Goal: Information Seeking & Learning: Check status

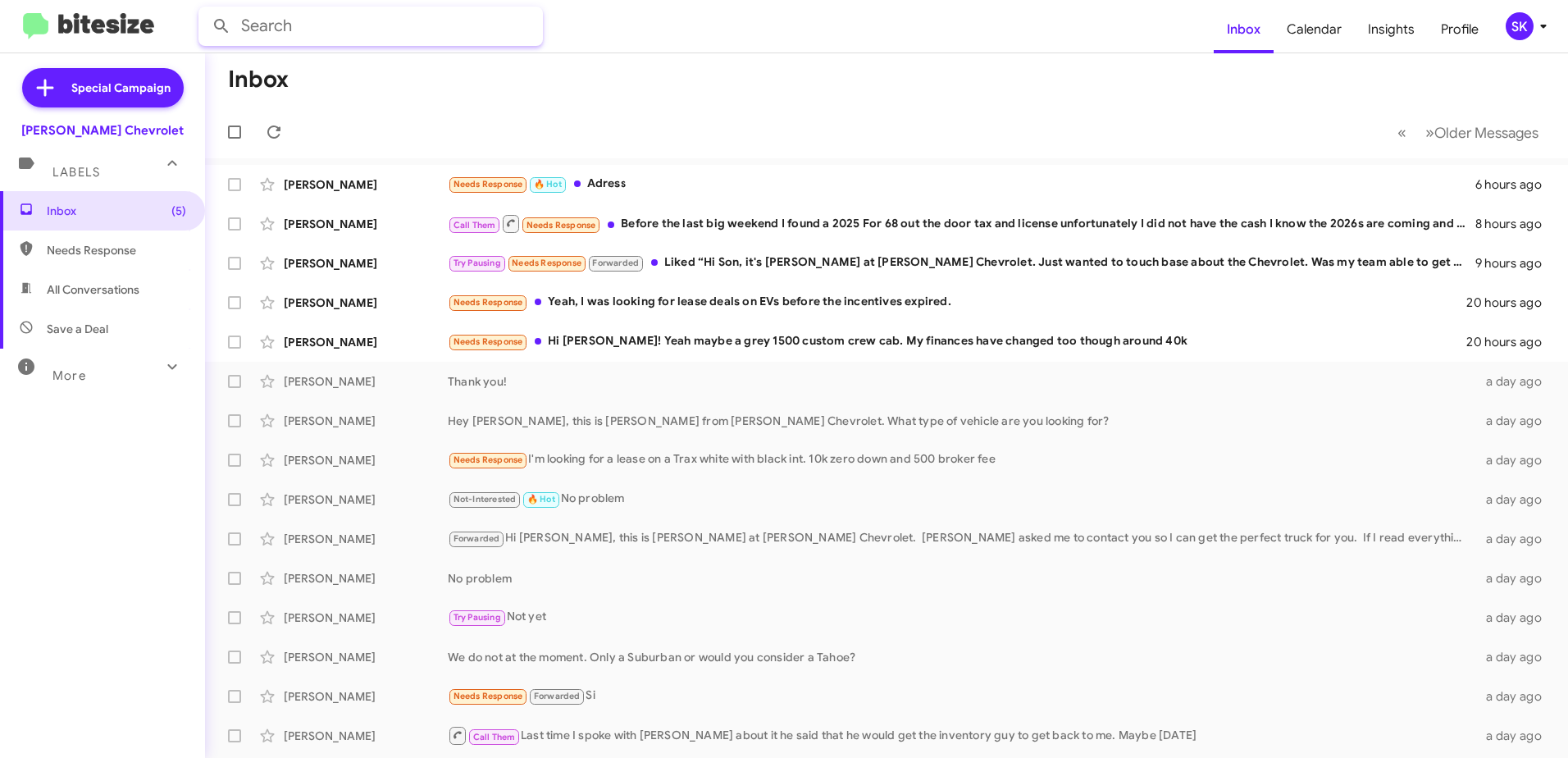
click at [272, 26] on input "text" at bounding box center [370, 26] width 345 height 39
type input "[PERSON_NAME]"
click at [205, 10] on button at bounding box center [221, 26] width 33 height 33
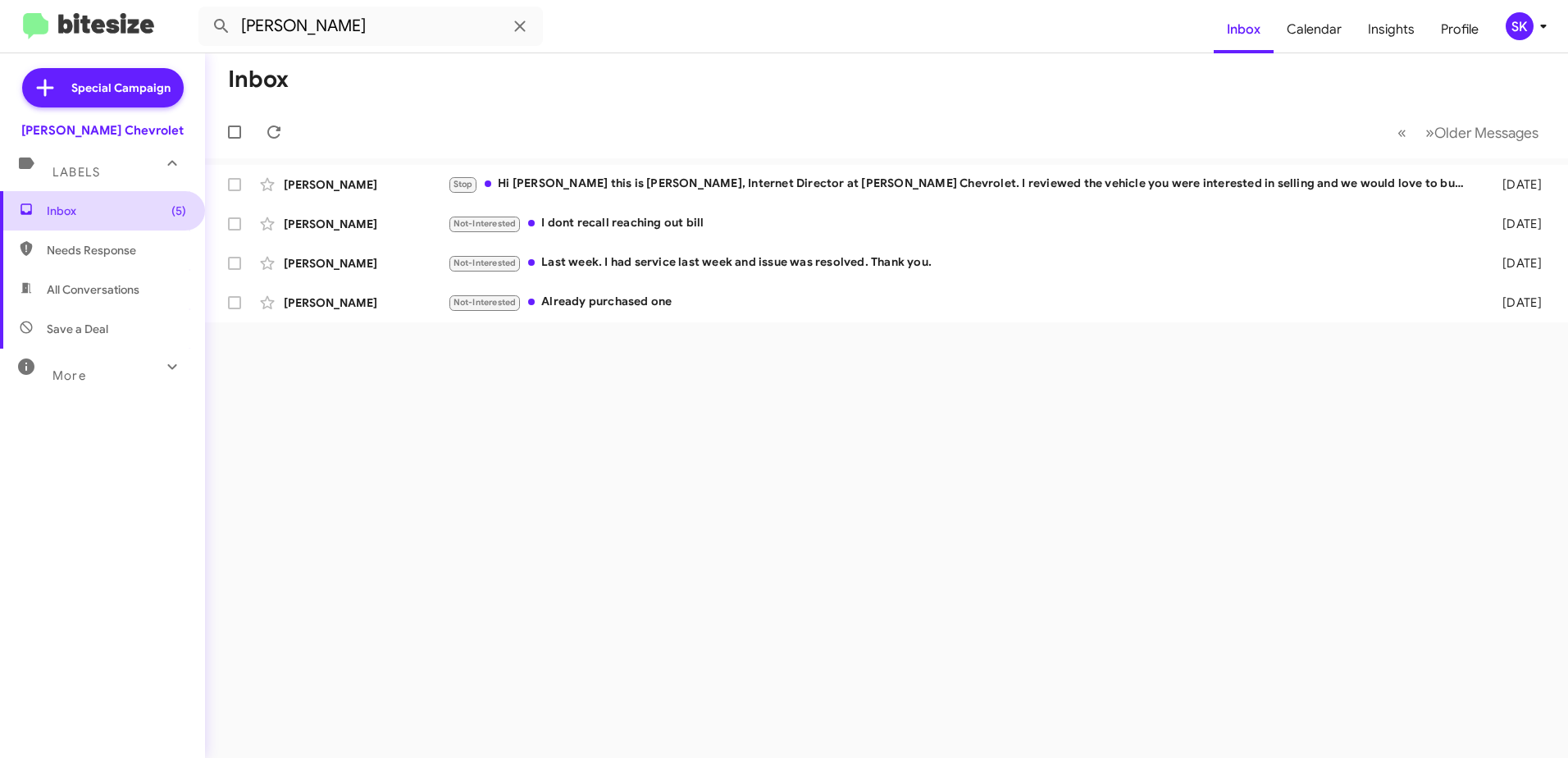
click at [76, 213] on span "Inbox (5)" at bounding box center [117, 210] width 140 height 16
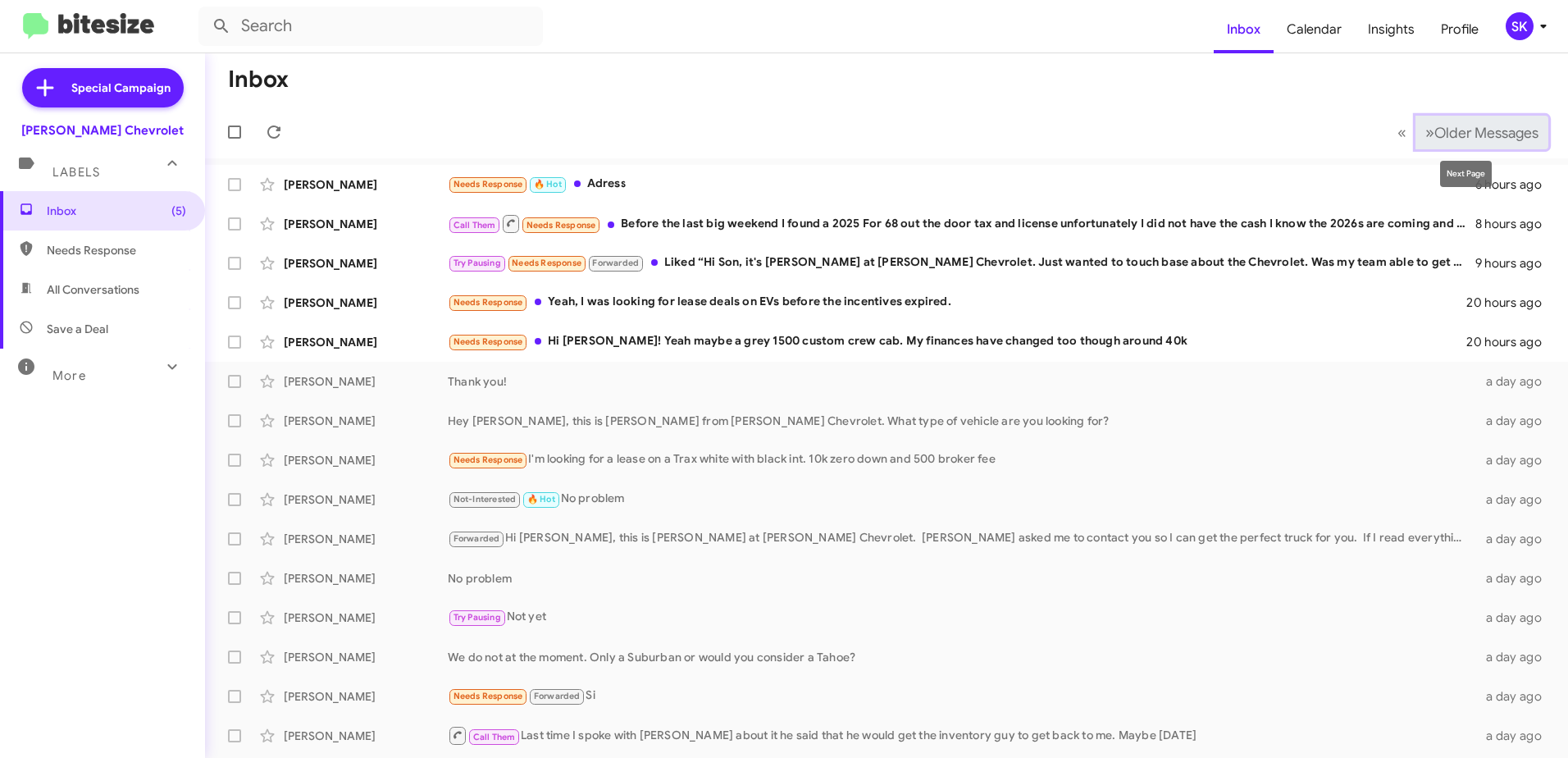
click at [1425, 128] on span "»" at bounding box center [1429, 133] width 9 height 20
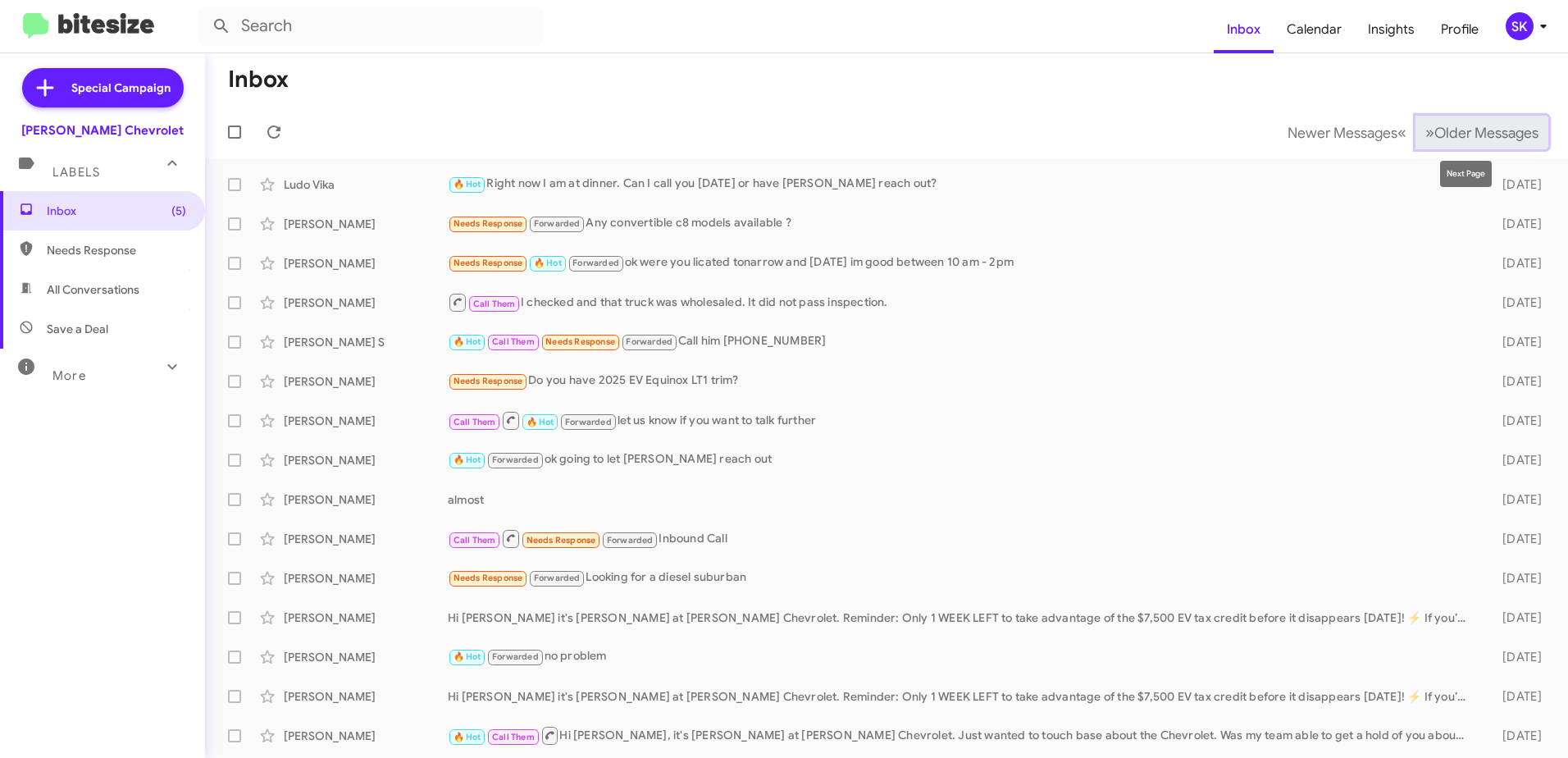
click at [1435, 127] on span "Older Messages" at bounding box center [1486, 132] width 104 height 18
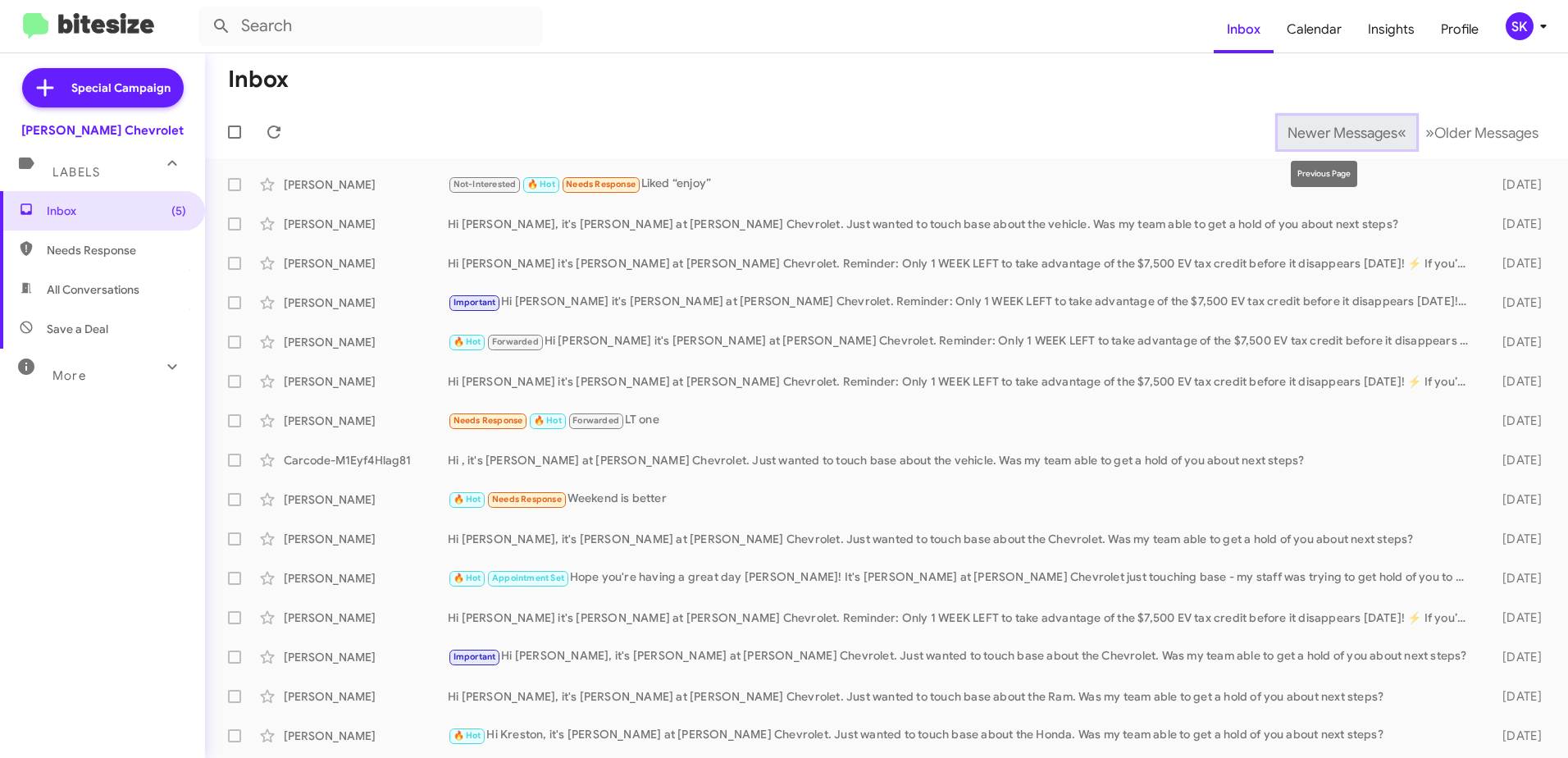
click at [1324, 128] on span "Newer Messages" at bounding box center [1342, 132] width 110 height 18
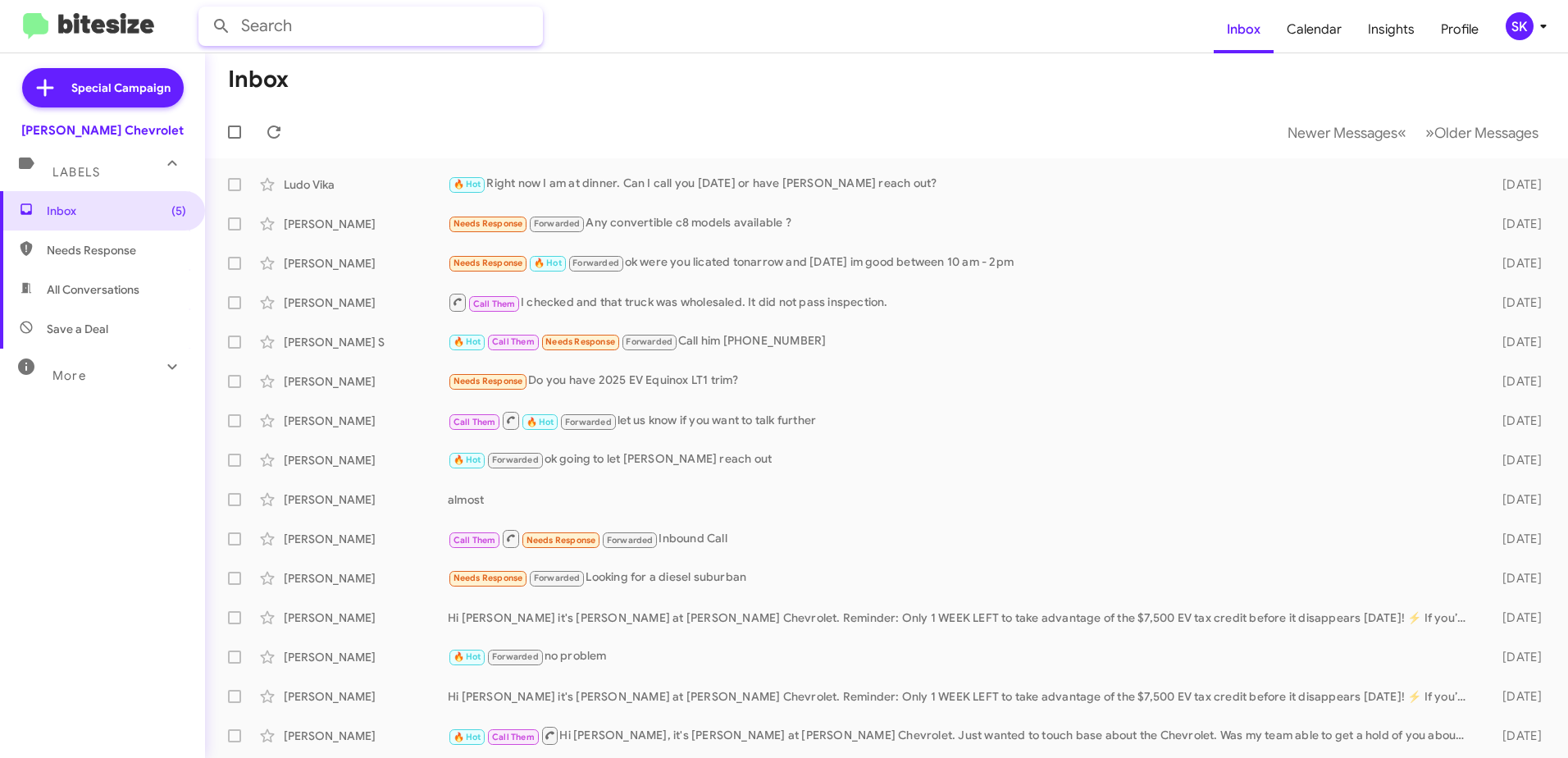
click at [245, 17] on input "text" at bounding box center [370, 26] width 345 height 39
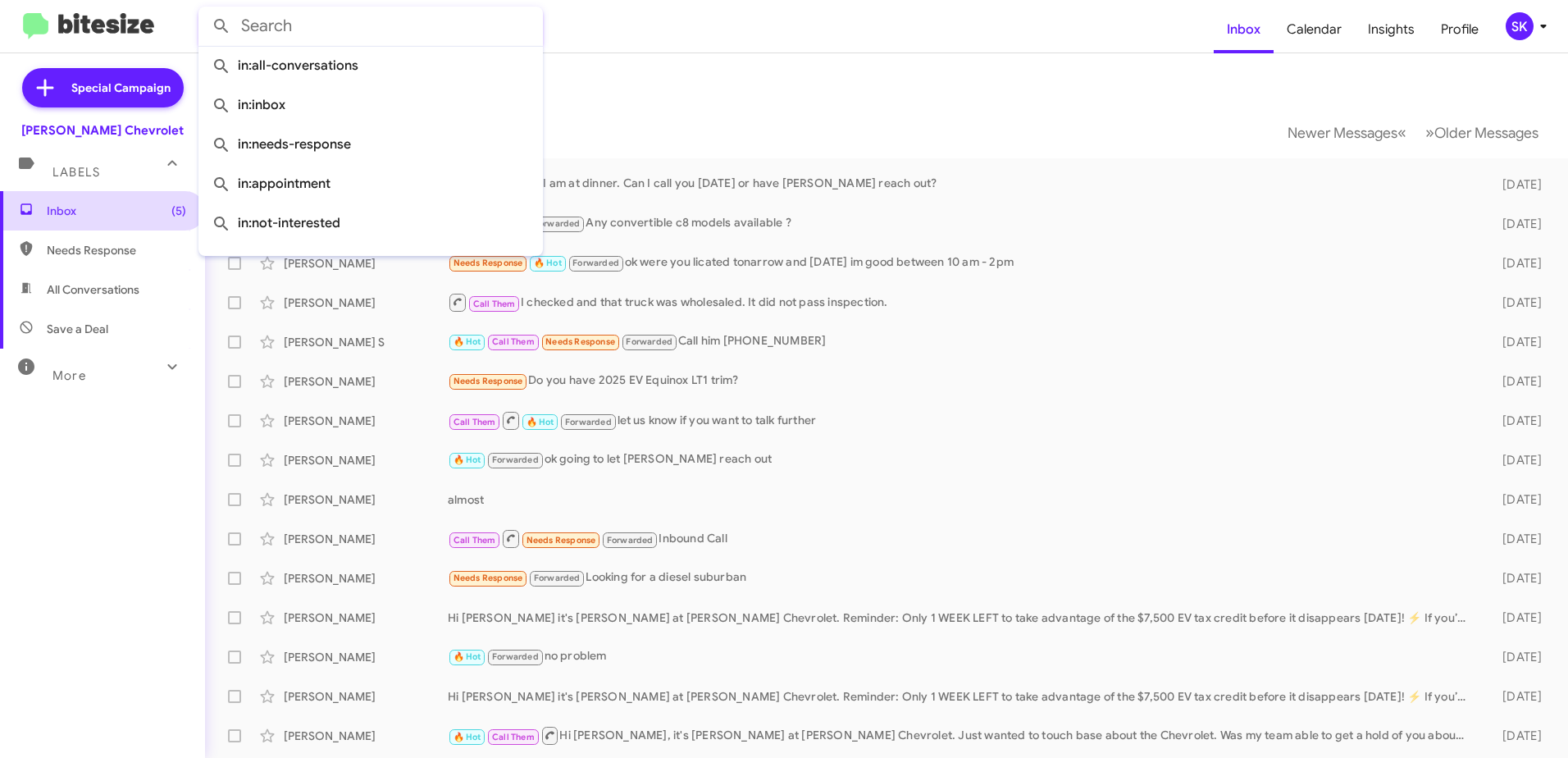
click at [102, 198] on span "Inbox (5)" at bounding box center [102, 210] width 205 height 39
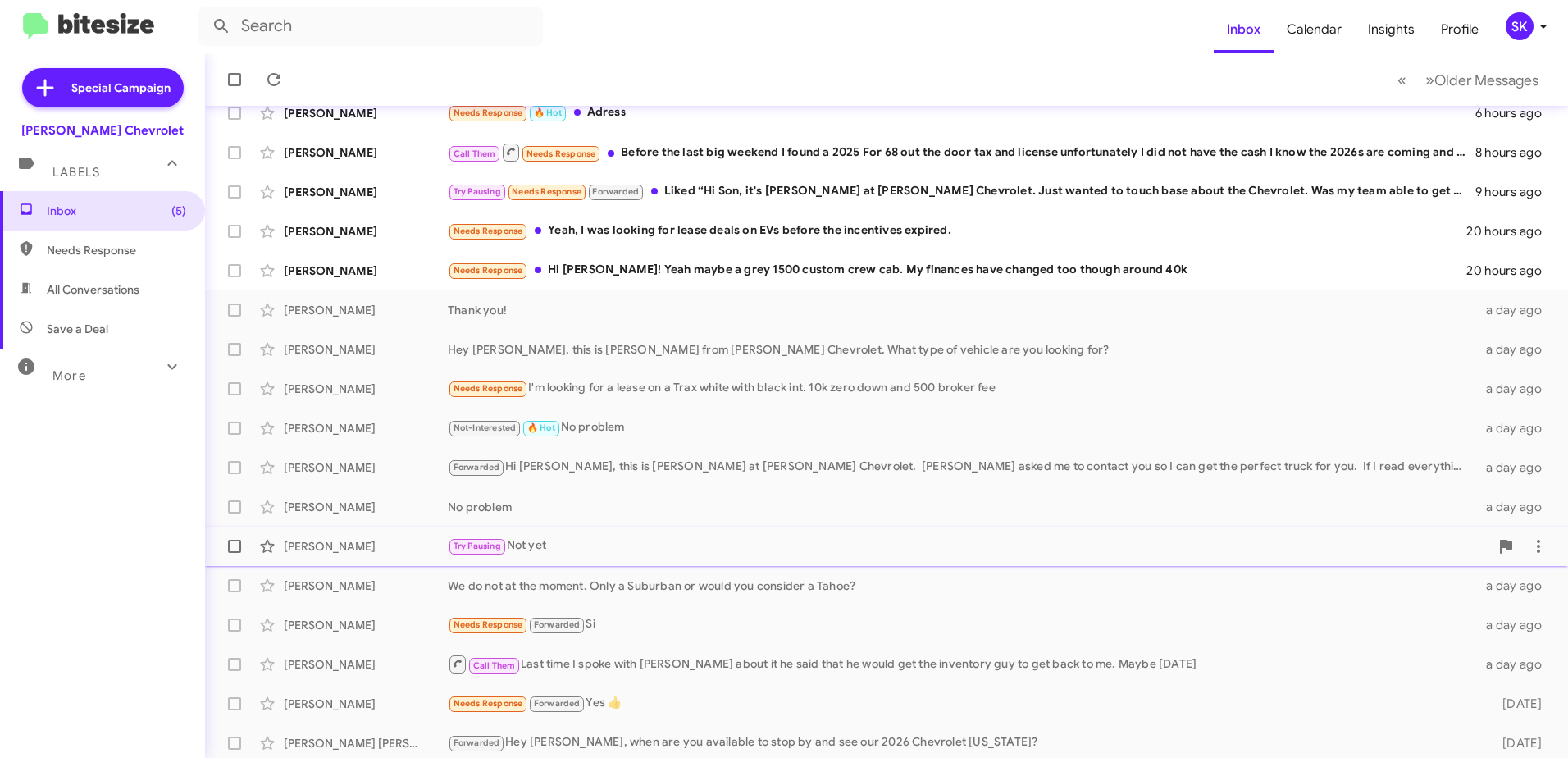
scroll to position [194, 0]
